Goal: Task Accomplishment & Management: Complete application form

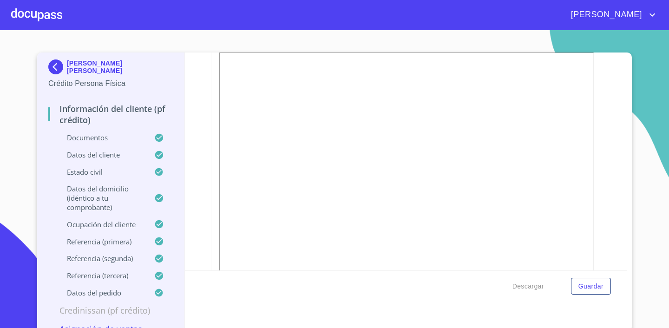
click at [84, 142] on p "Documentos" at bounding box center [101, 137] width 106 height 9
click at [92, 138] on p "Documentos" at bounding box center [101, 137] width 106 height 9
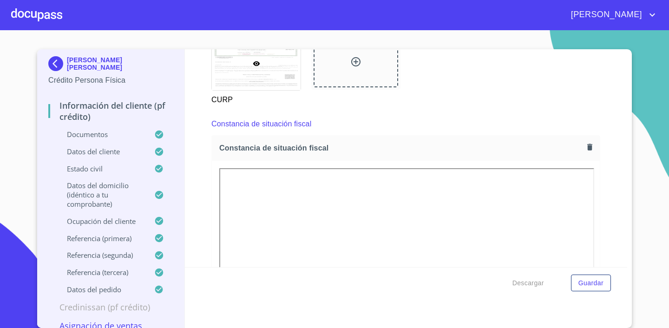
scroll to position [2480, 0]
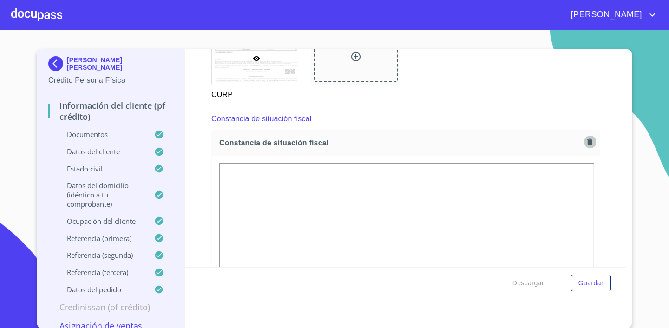
click at [591, 141] on icon "button" at bounding box center [589, 141] width 5 height 7
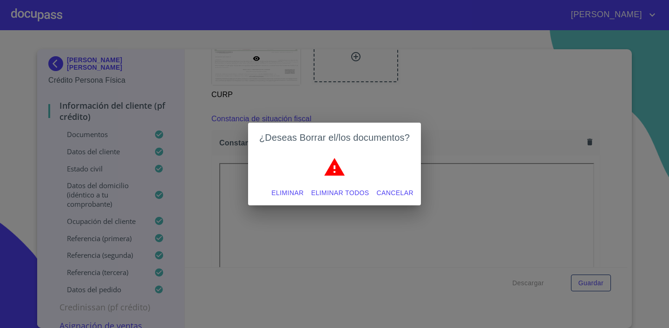
click at [289, 195] on span "Eliminar" at bounding box center [287, 193] width 32 height 12
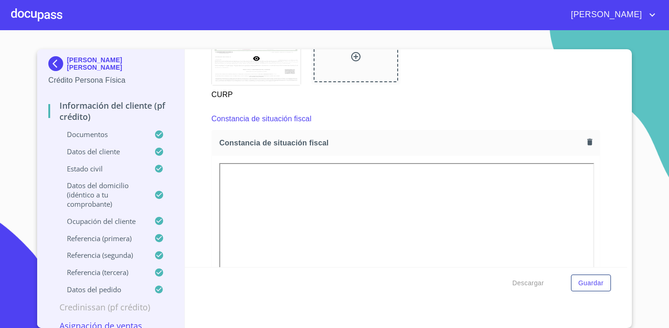
click at [620, 181] on div "Información del cliente (PF crédito) Documentos Documento de identificación.   …" at bounding box center [406, 158] width 443 height 218
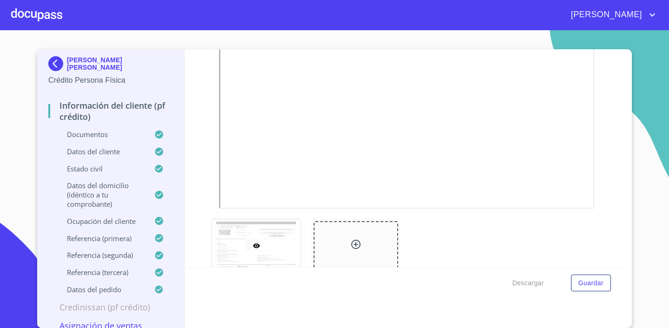
scroll to position [2690, 0]
click at [589, 282] on span "Guardar" at bounding box center [590, 283] width 25 height 12
